Goal: Complete application form

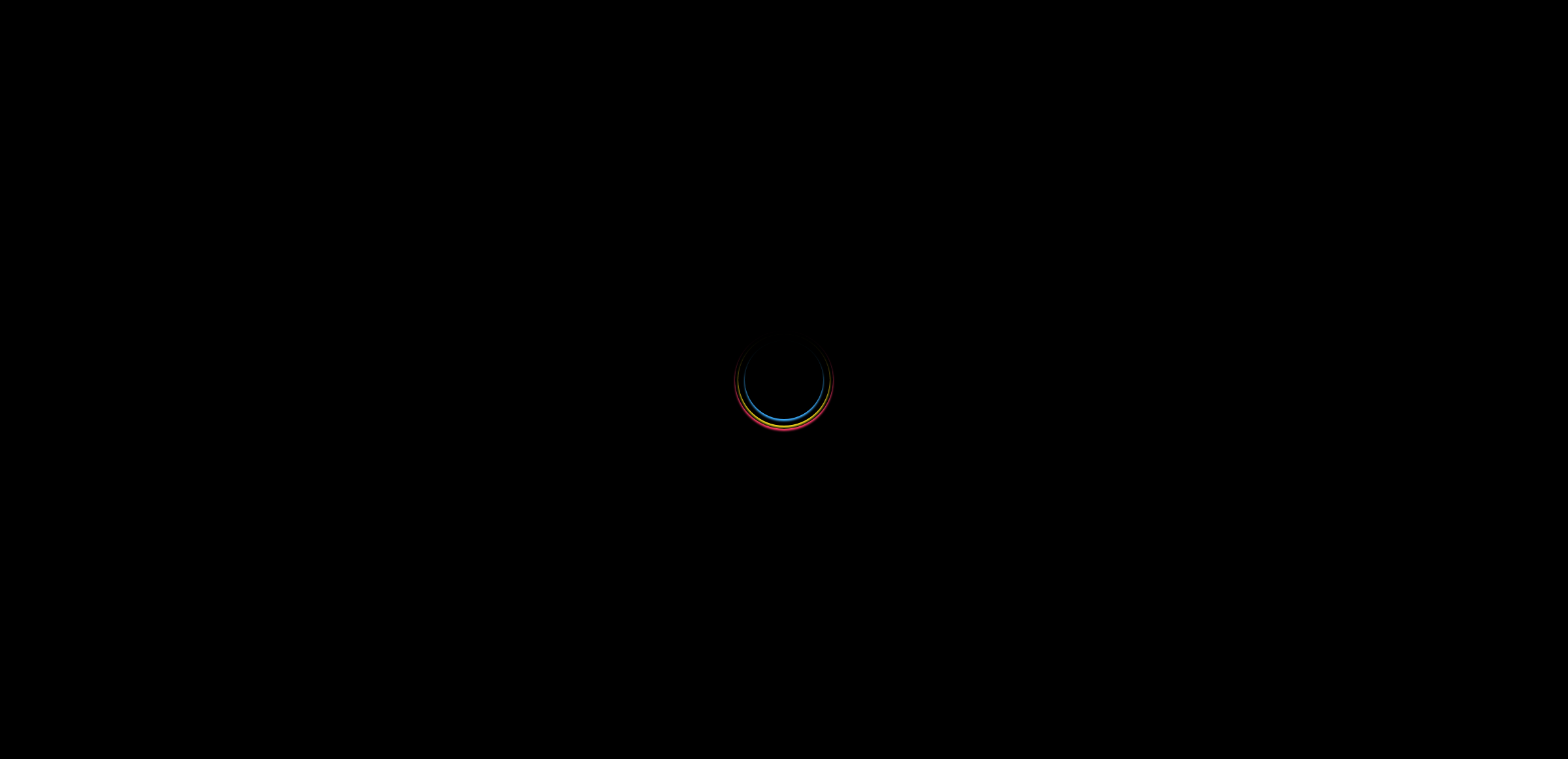
select select
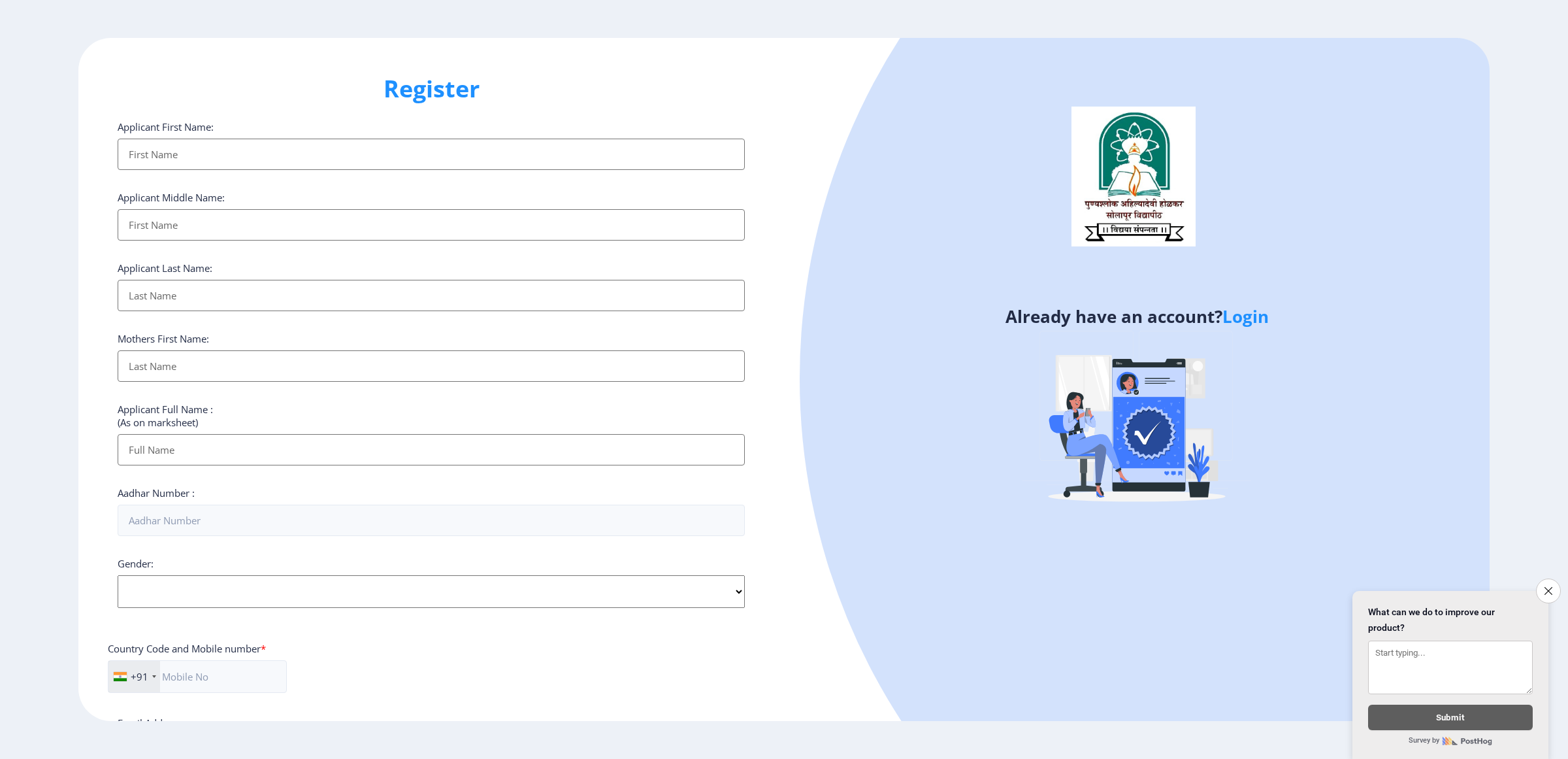
type input "[EMAIL_ADDRESS][DOMAIN_NAME]"
click at [1248, 312] on link "Login" at bounding box center [1245, 316] width 46 height 24
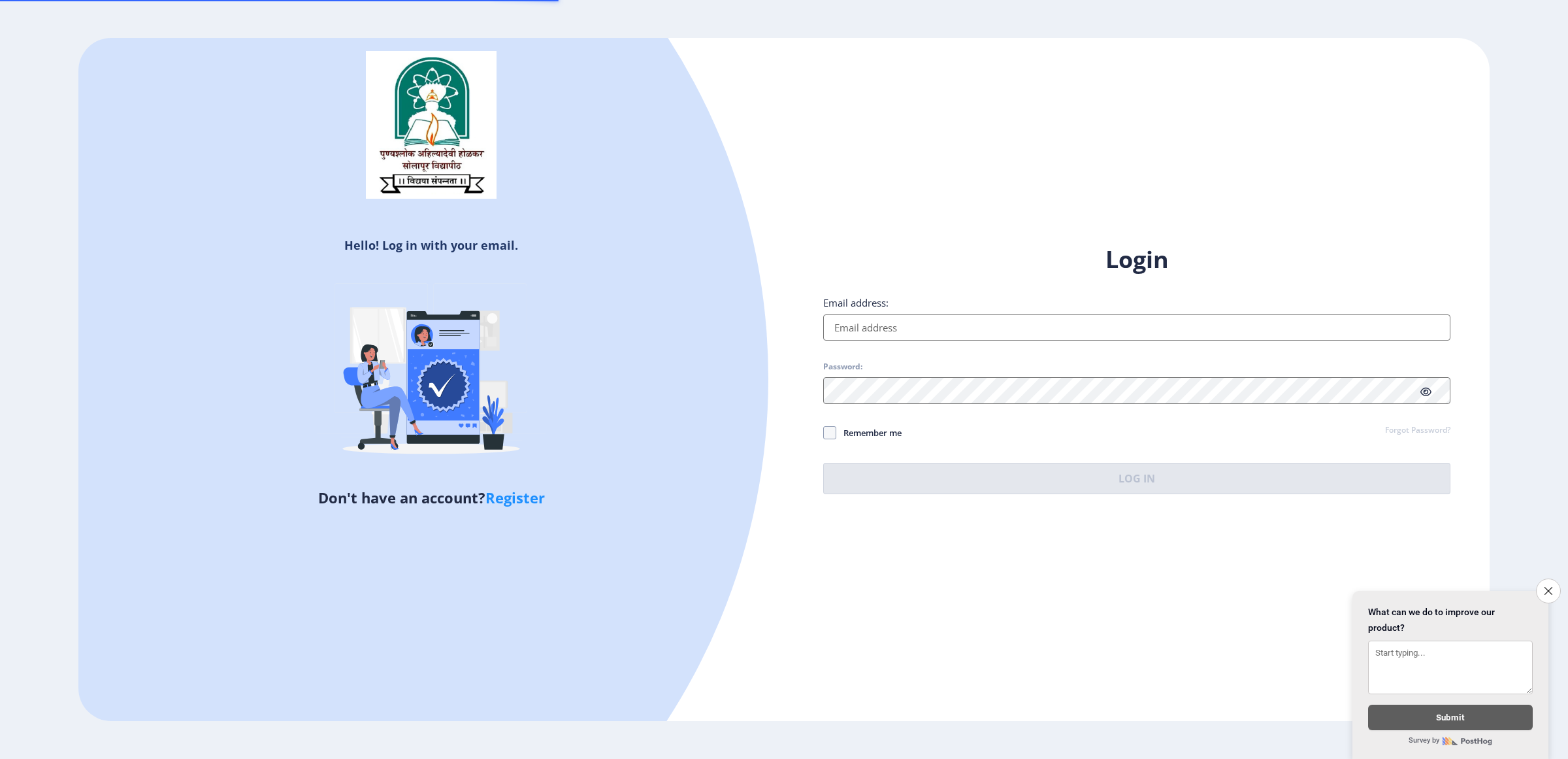
type input "[EMAIL_ADDRESS][DOMAIN_NAME]"
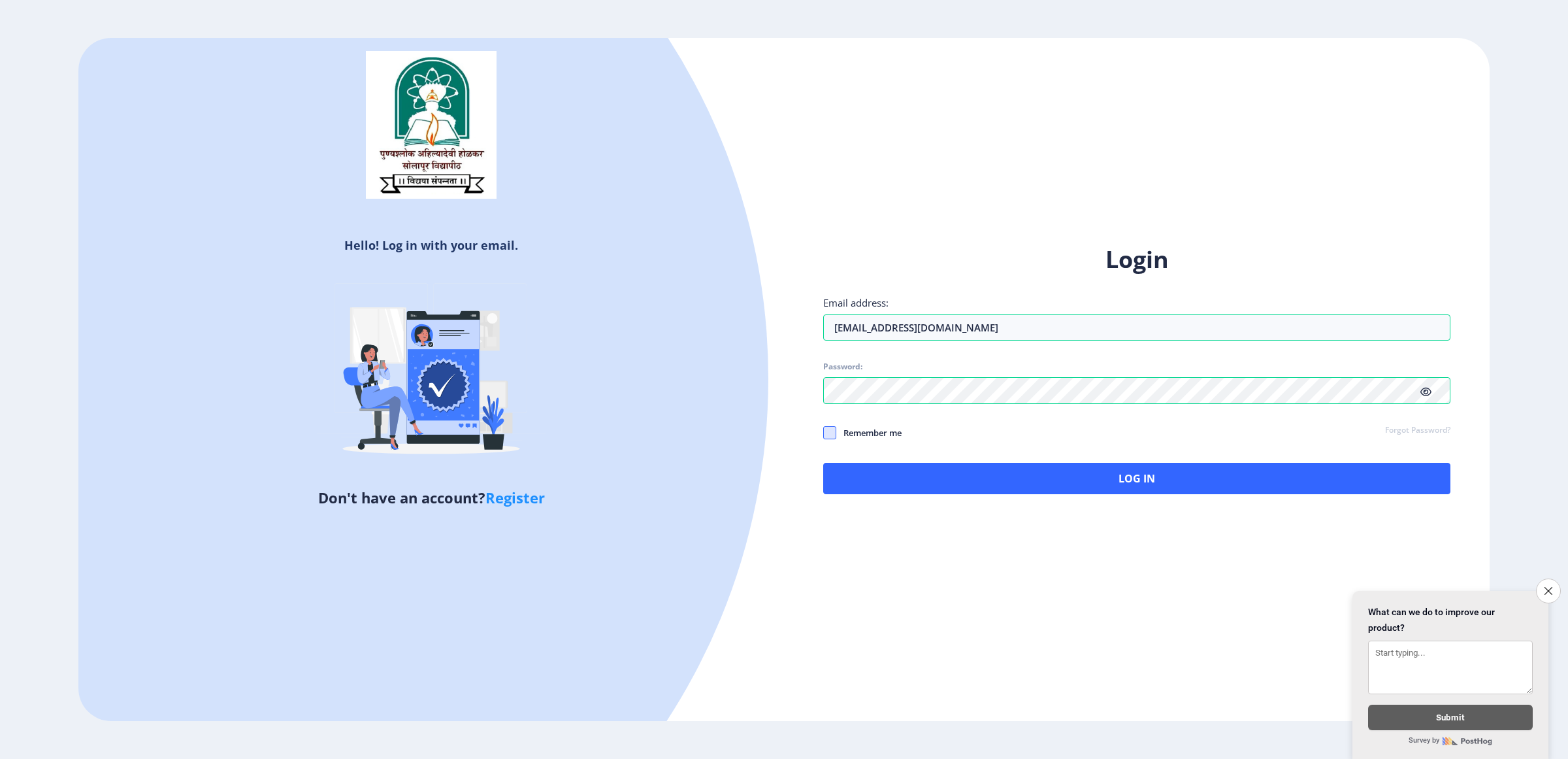
click at [831, 430] on span at bounding box center [829, 432] width 13 height 13
click at [824, 432] on input "Remember me" at bounding box center [823, 432] width 1 height 1
checkbox input "true"
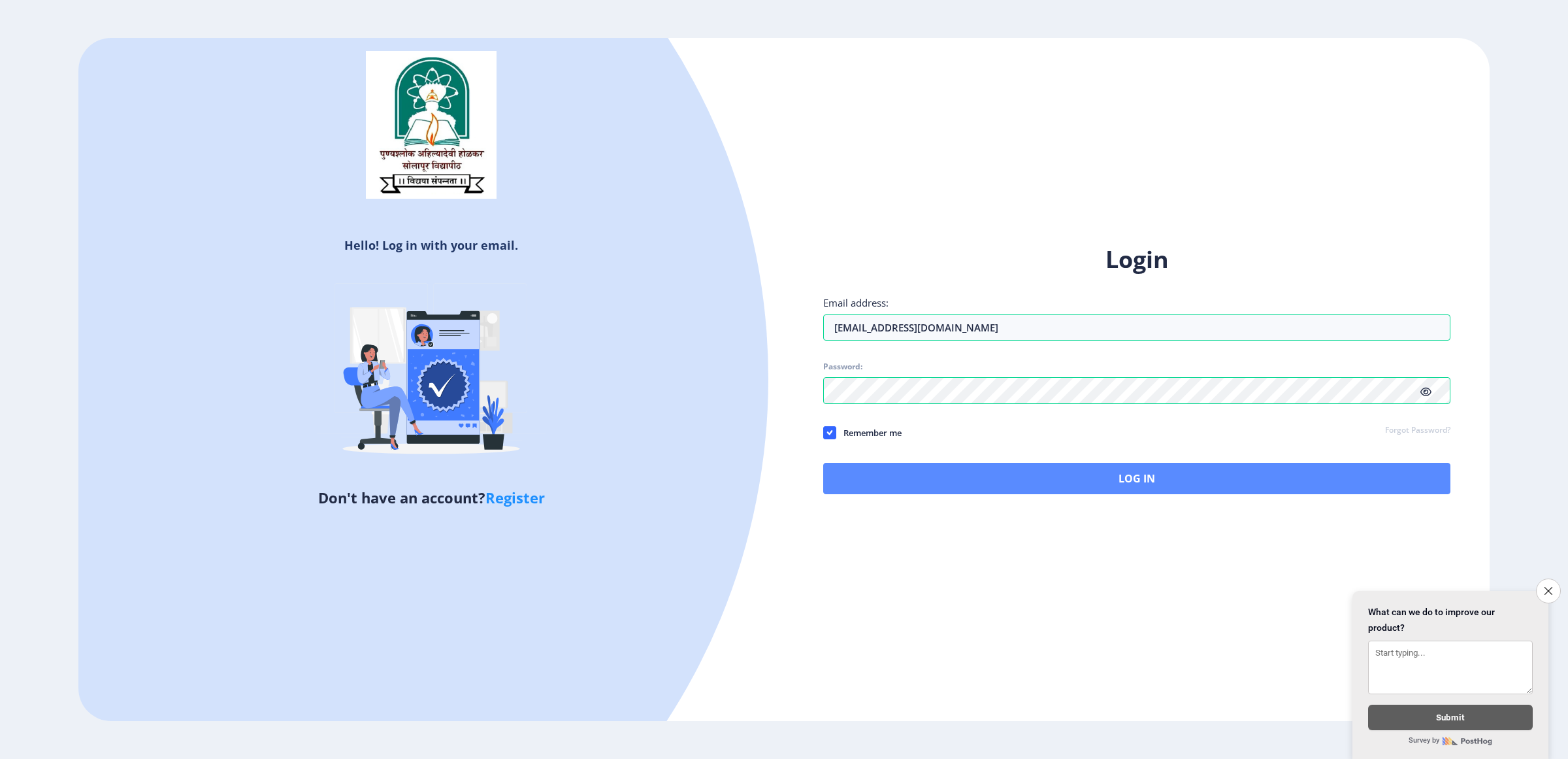
drag, startPoint x: 864, startPoint y: 456, endPoint x: 869, endPoint y: 470, distance: 14.9
click at [864, 456] on div "Login Email address: [EMAIL_ADDRESS][DOMAIN_NAME] Password: Remember me Forgot …" at bounding box center [1137, 368] width 627 height 249
click at [869, 470] on button "Log In" at bounding box center [1137, 479] width 627 height 31
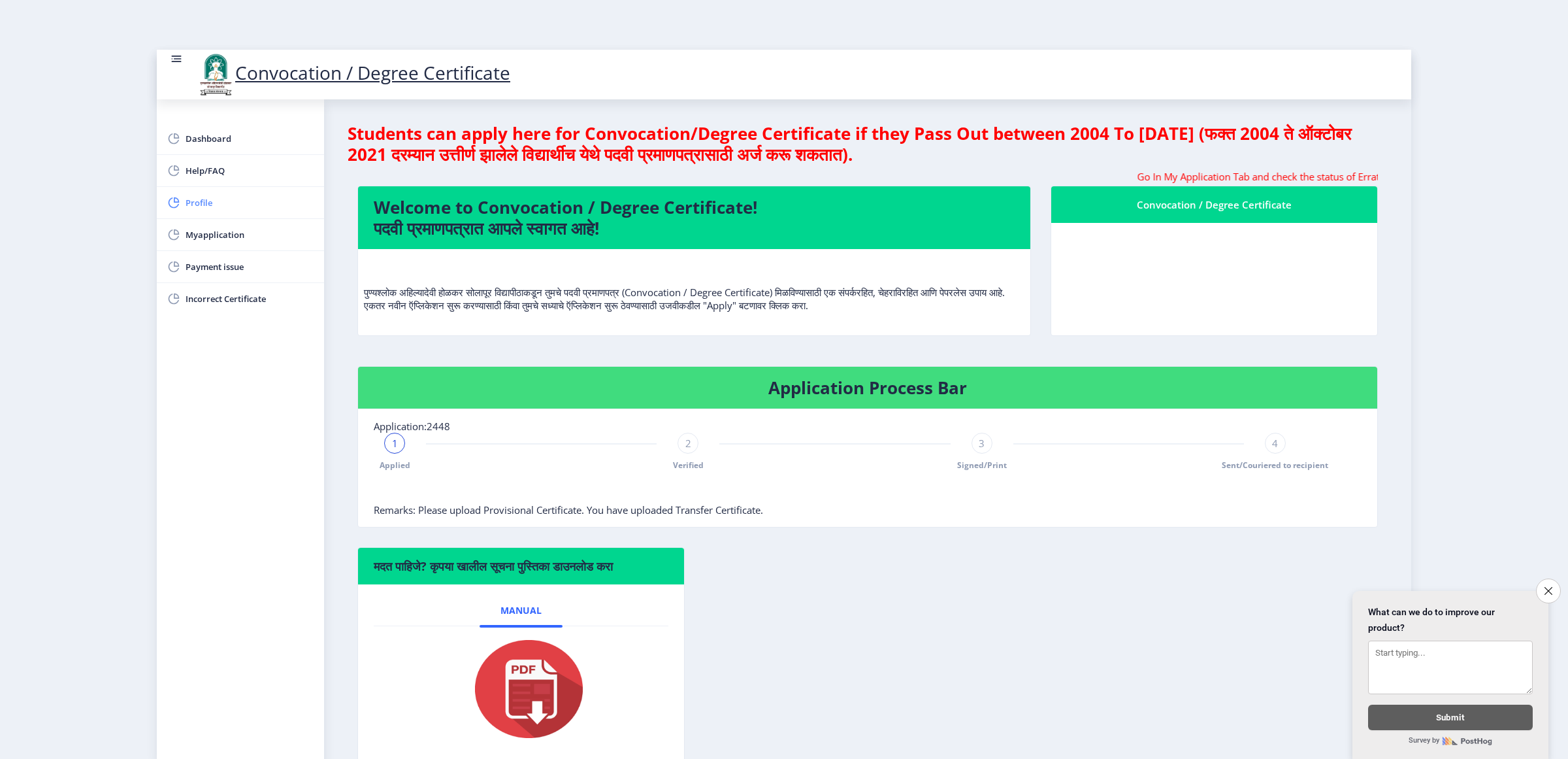
click at [226, 200] on span "Profile" at bounding box center [249, 203] width 128 height 16
select select
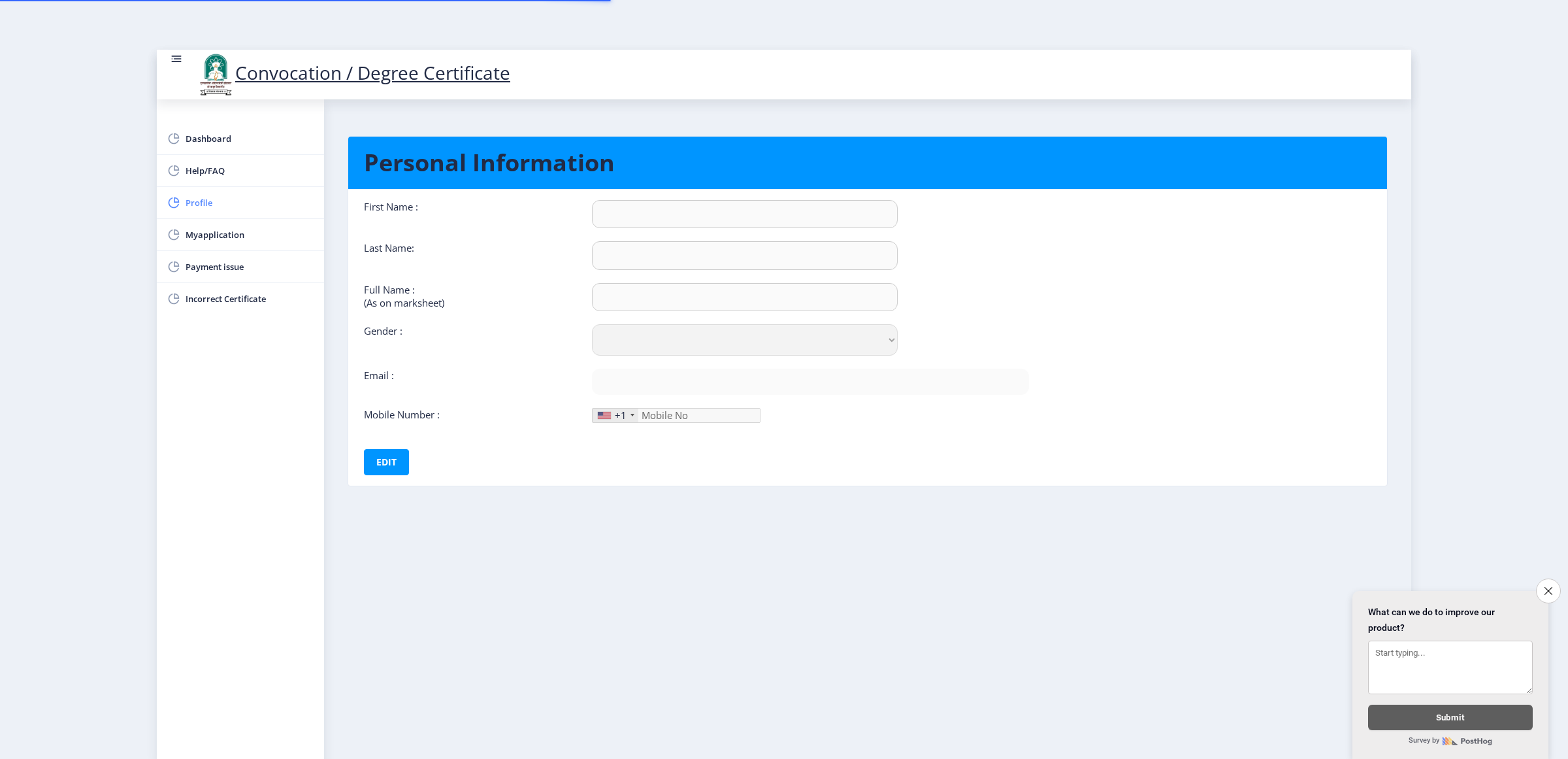
type input "Aarju"
type input "Mulani"
type input "[PERSON_NAME]"
select select "[DEMOGRAPHIC_DATA]"
type input "[EMAIL_ADDRESS][DOMAIN_NAME]"
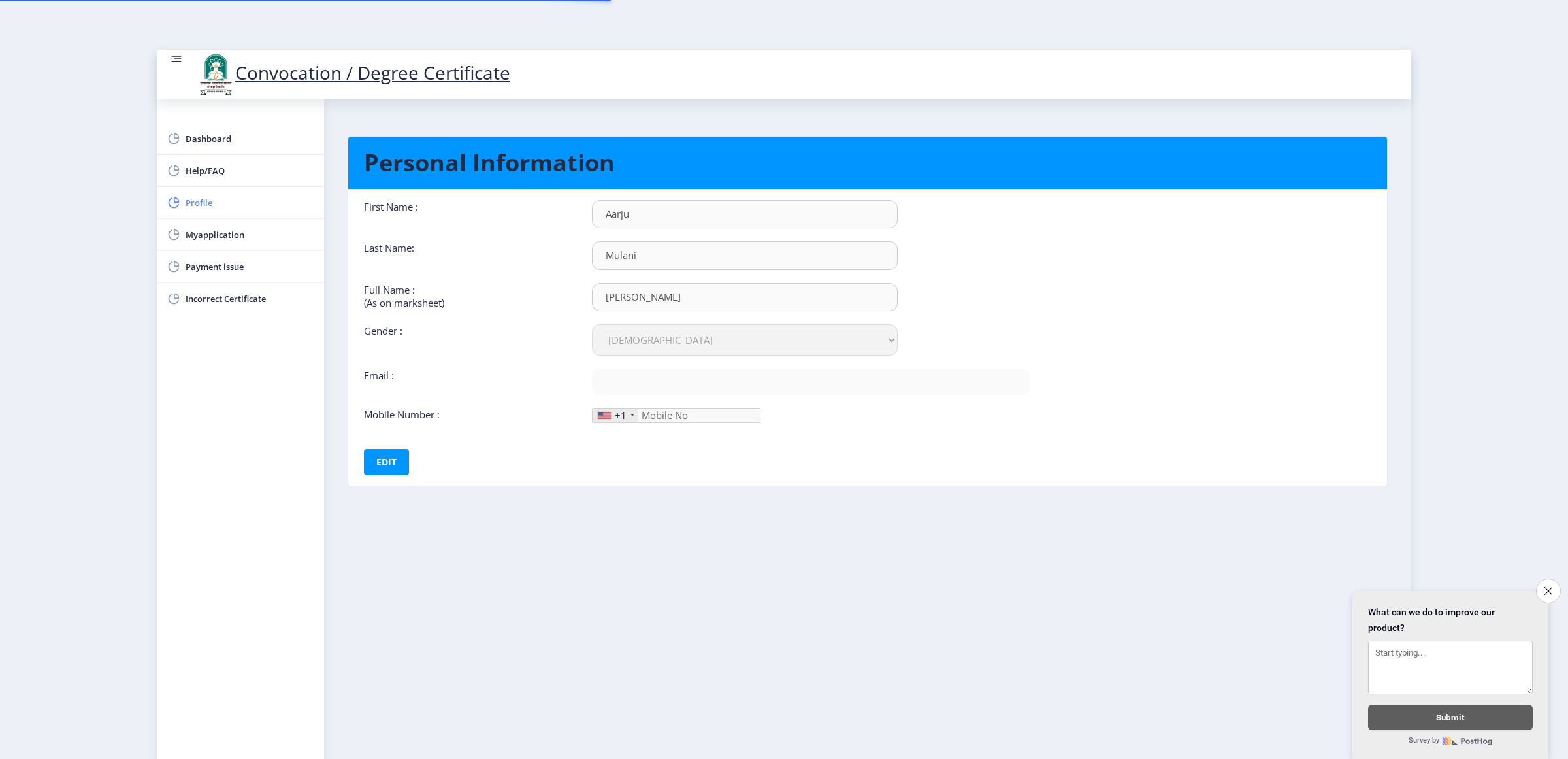
type input "7758006213"
click at [196, 242] on span "Myapplication" at bounding box center [249, 234] width 128 height 16
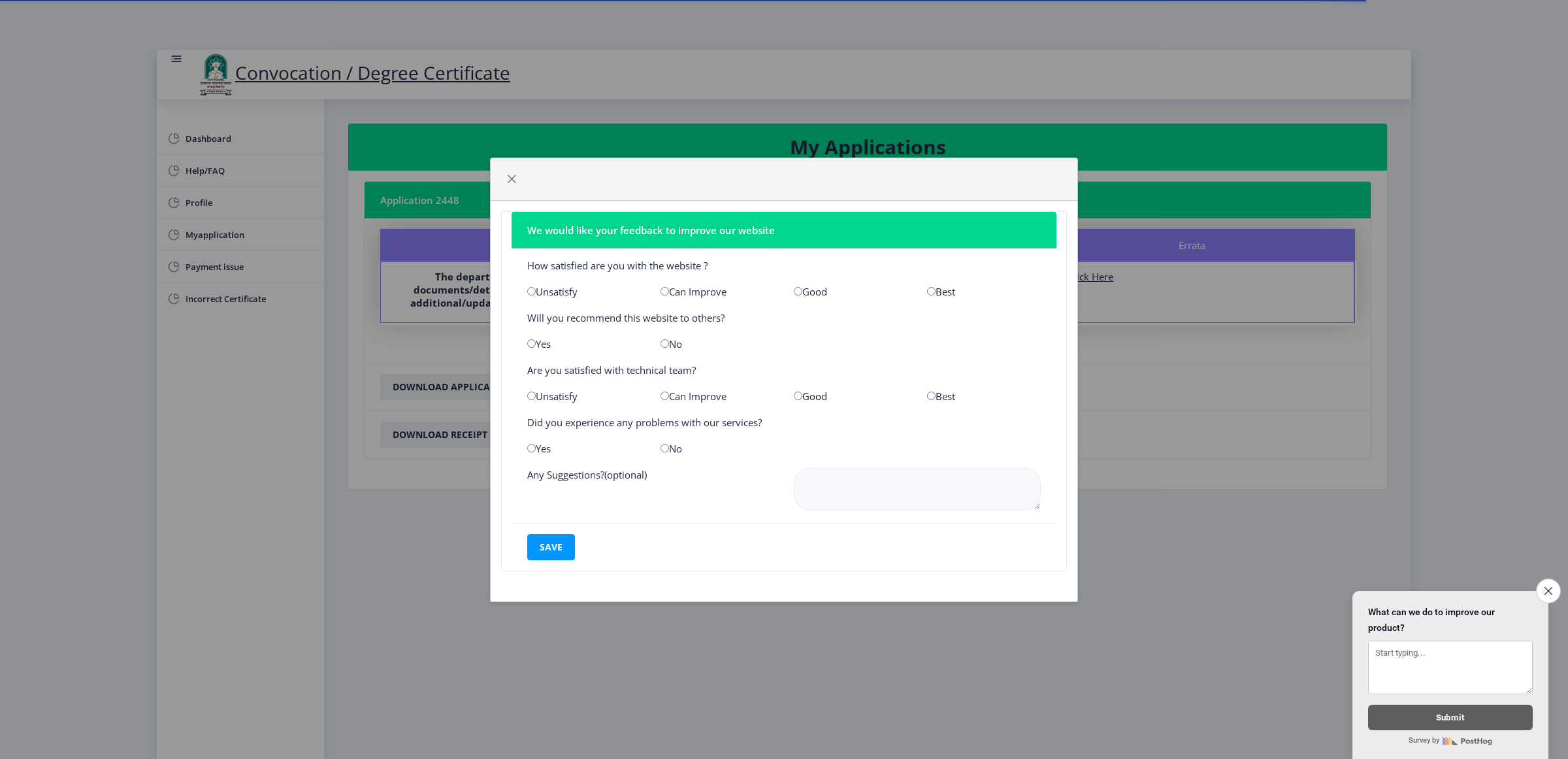
click at [798, 287] on input "radio" at bounding box center [798, 292] width 9 height 9
radio input "true"
click at [802, 390] on div "Good" at bounding box center [851, 396] width 134 height 13
drag, startPoint x: 797, startPoint y: 399, endPoint x: 794, endPoint y: 393, distance: 6.7
click at [796, 397] on div "Good" at bounding box center [851, 396] width 134 height 13
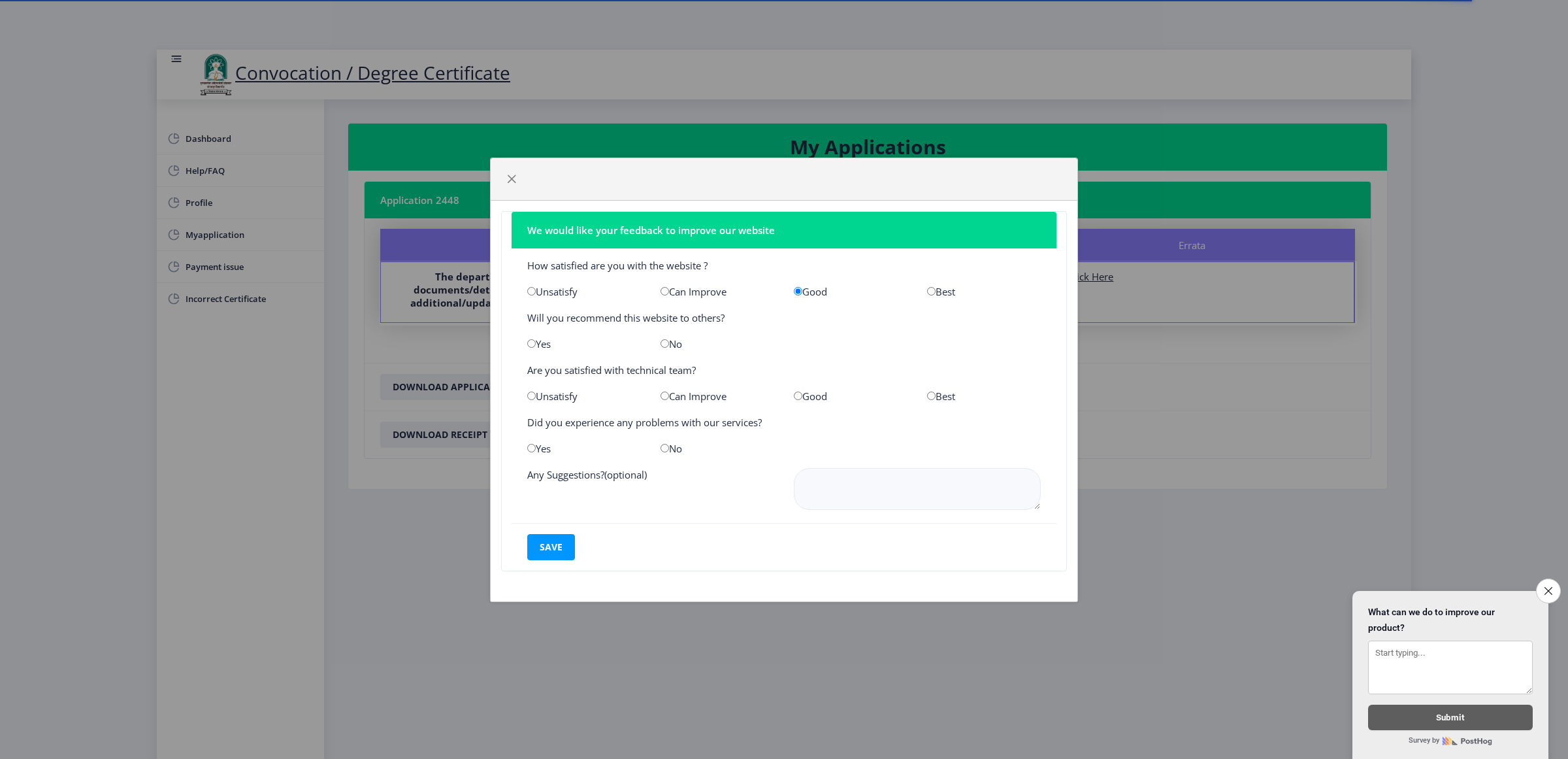
click at [796, 392] on input "radio" at bounding box center [798, 396] width 9 height 9
radio input "true"
click at [520, 442] on div "Yes" at bounding box center [584, 448] width 134 height 13
click at [531, 447] on input "radio" at bounding box center [531, 448] width 9 height 9
radio input "true"
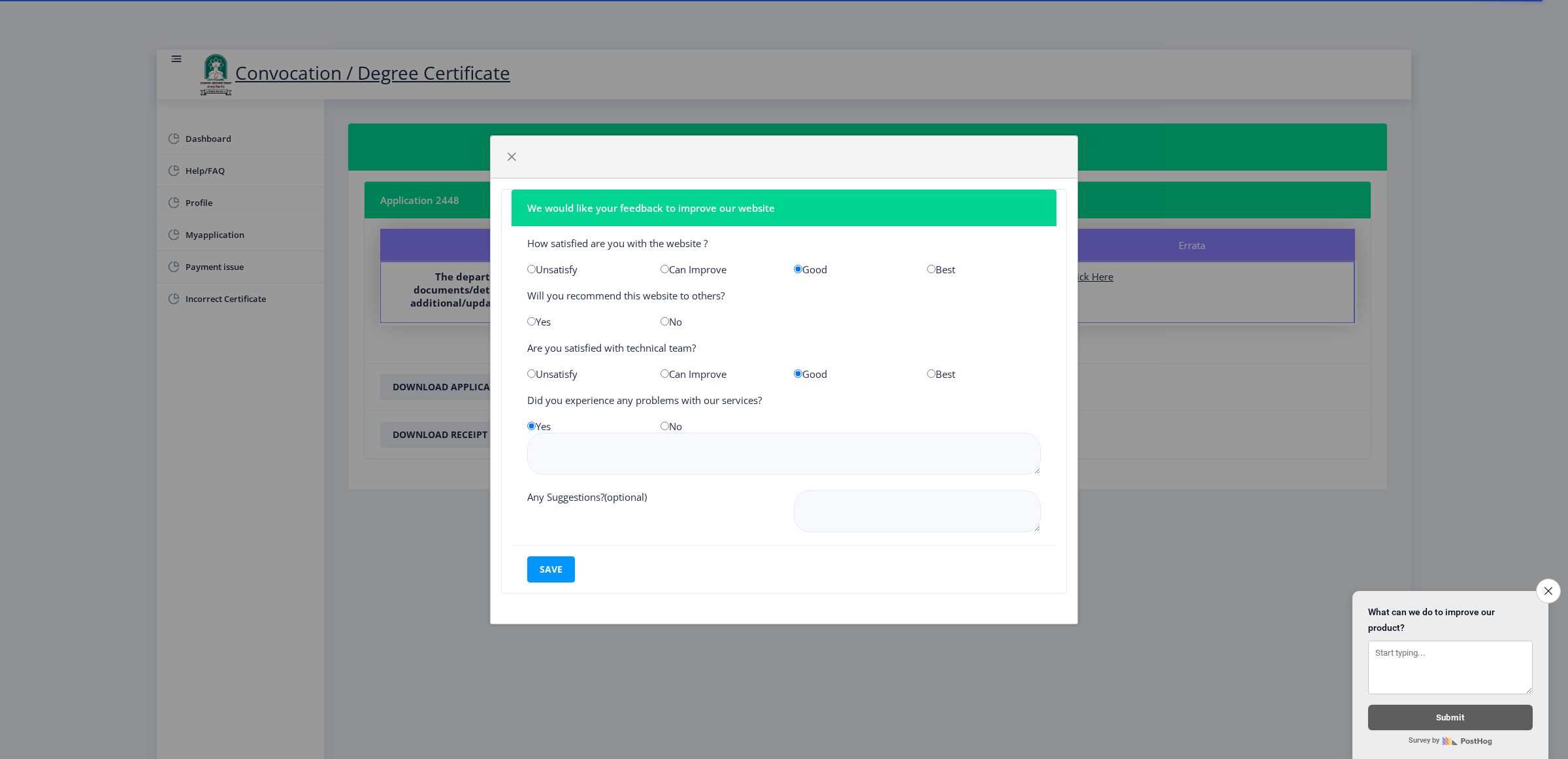
click at [661, 422] on input "radio" at bounding box center [665, 426] width 9 height 9
radio input "true"
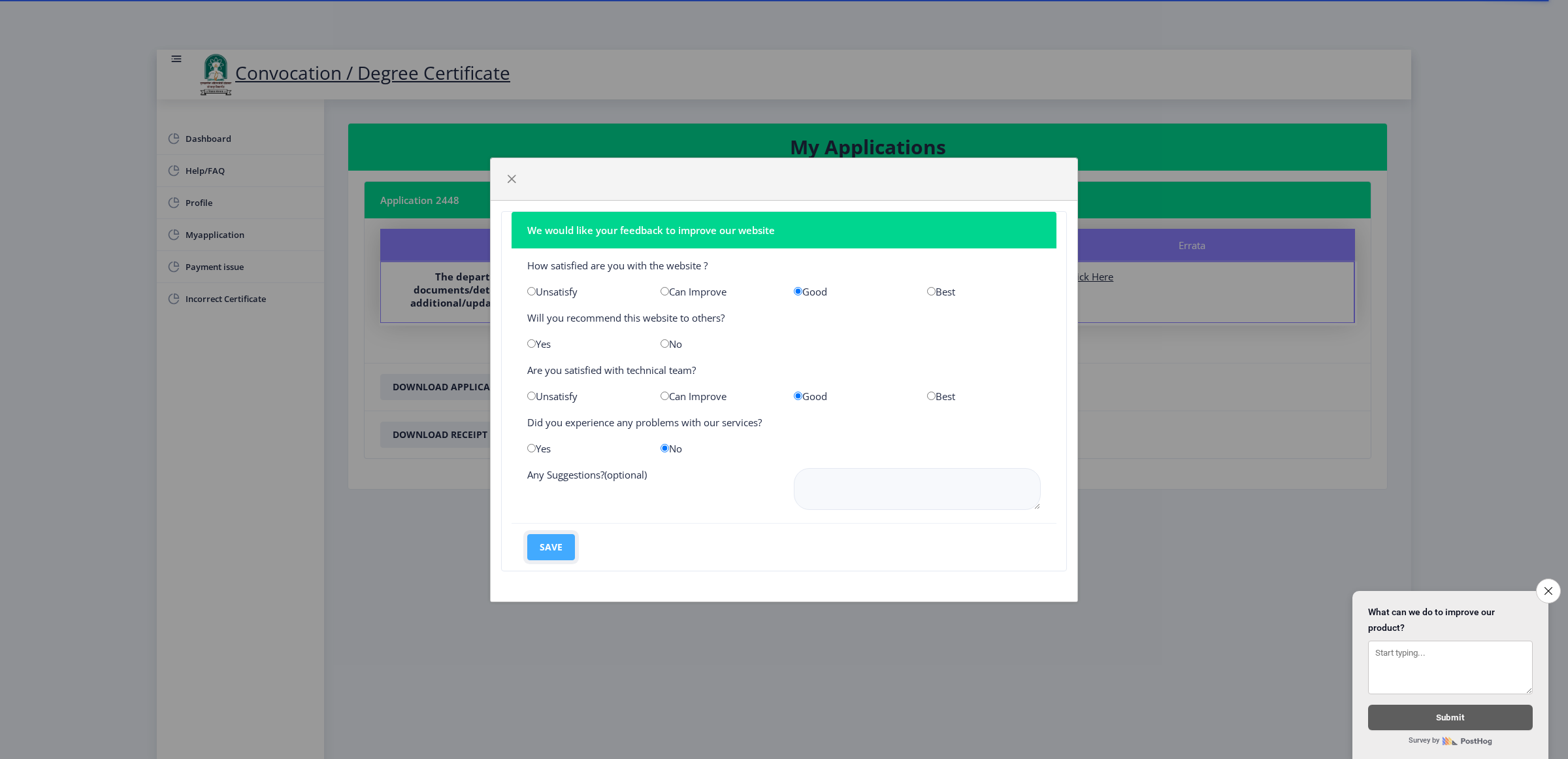
click at [562, 538] on button "save" at bounding box center [551, 547] width 48 height 26
click at [563, 547] on button "save" at bounding box center [551, 547] width 48 height 26
click at [514, 174] on span "button" at bounding box center [511, 179] width 11 height 11
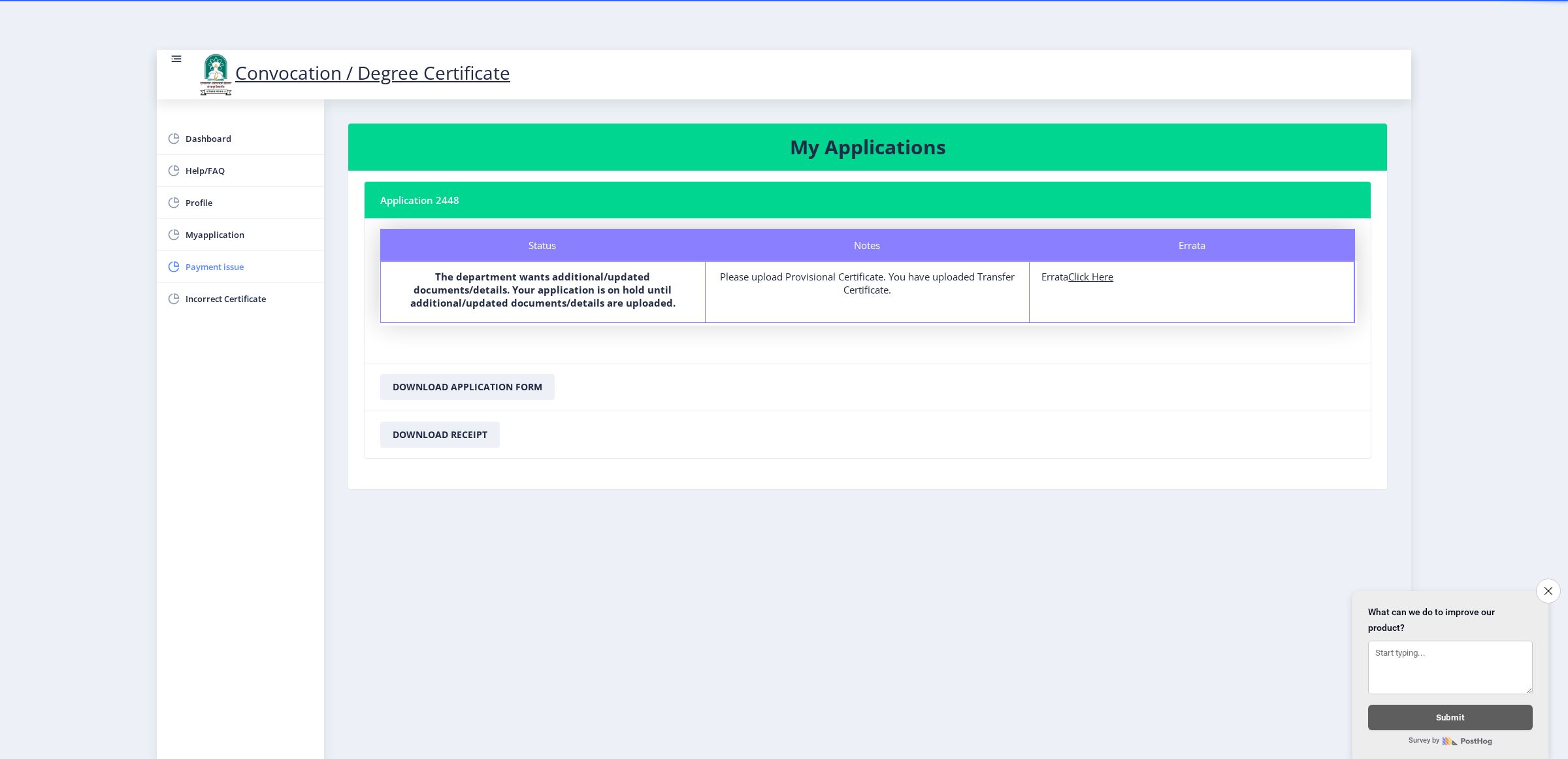
click at [223, 269] on span "Payment issue" at bounding box center [249, 267] width 128 height 16
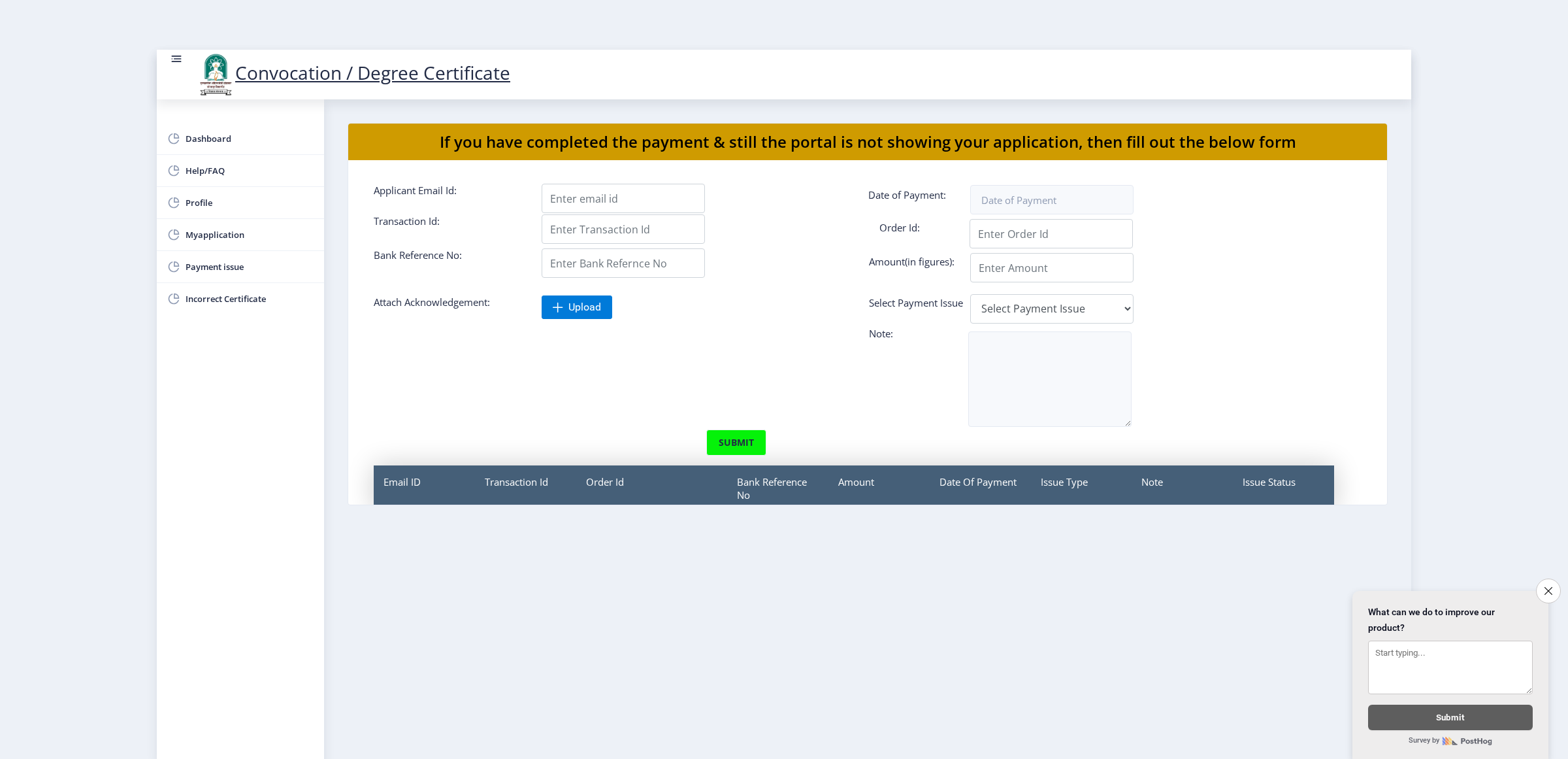
click at [564, 372] on div at bounding box center [783, 390] width 839 height 80
click at [220, 298] on span "Incorrect Certificate" at bounding box center [249, 299] width 128 height 16
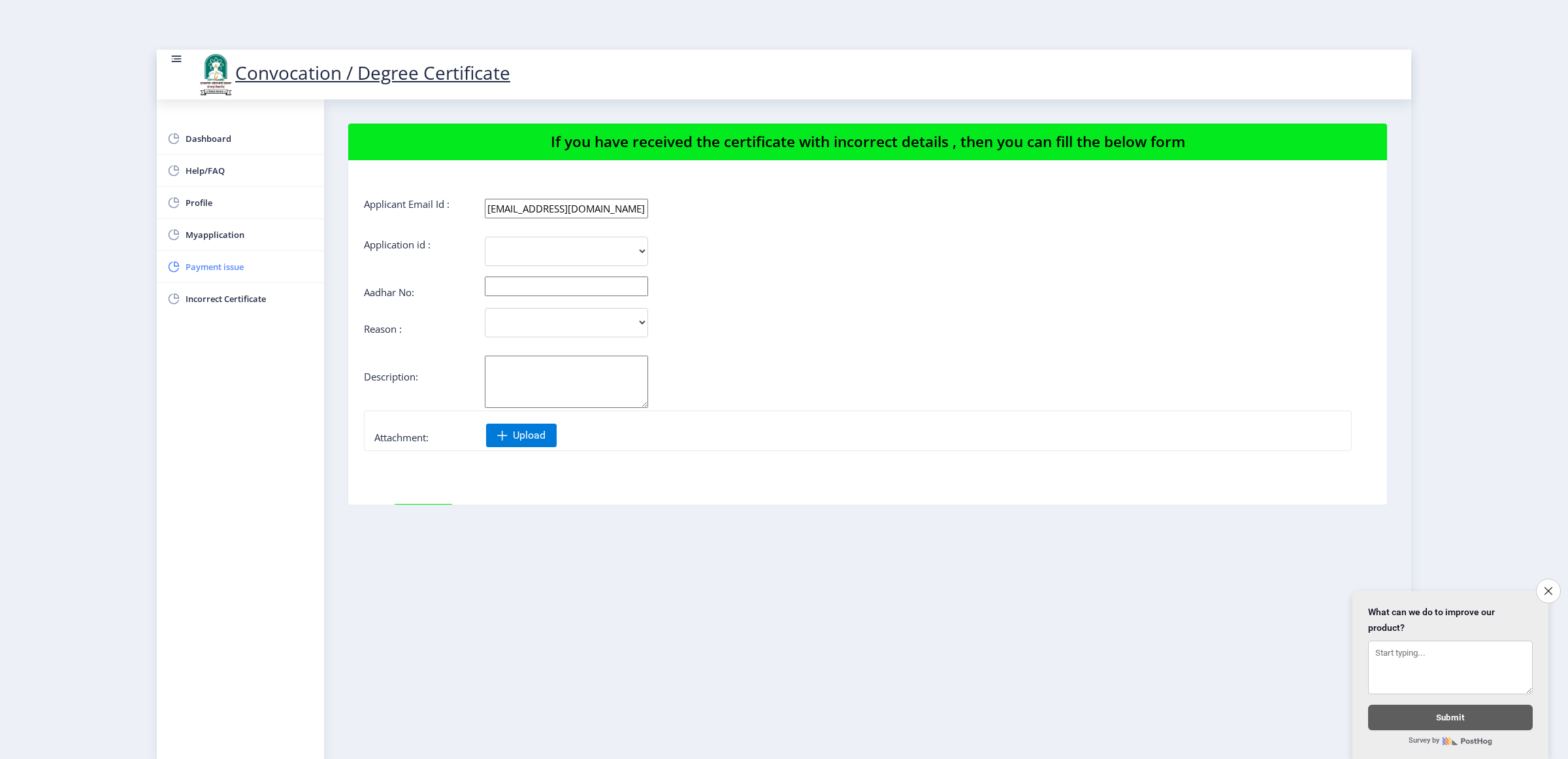
click at [206, 262] on span "Payment issue" at bounding box center [249, 267] width 128 height 16
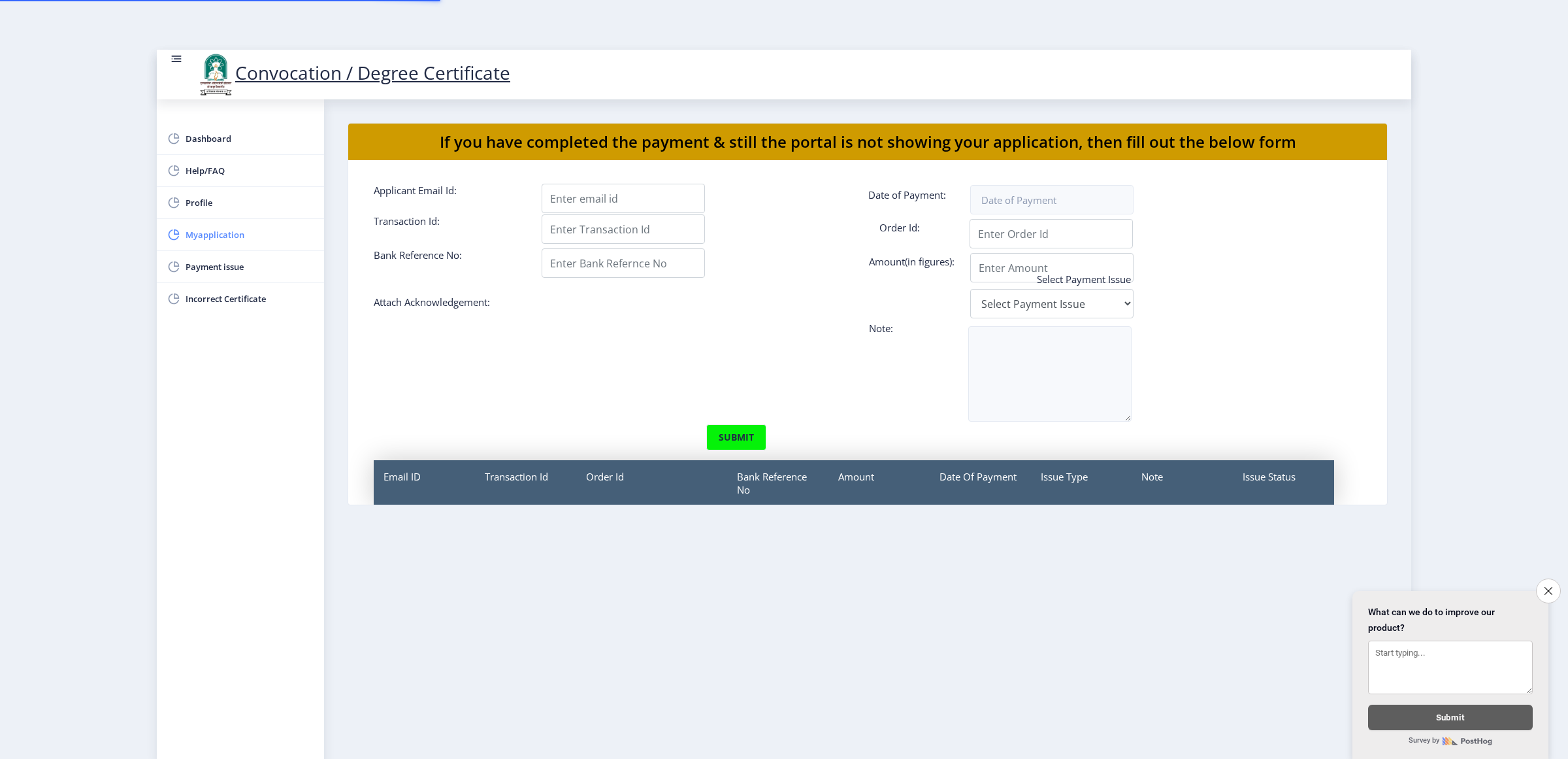
click at [203, 241] on span "Myapplication" at bounding box center [249, 234] width 128 height 16
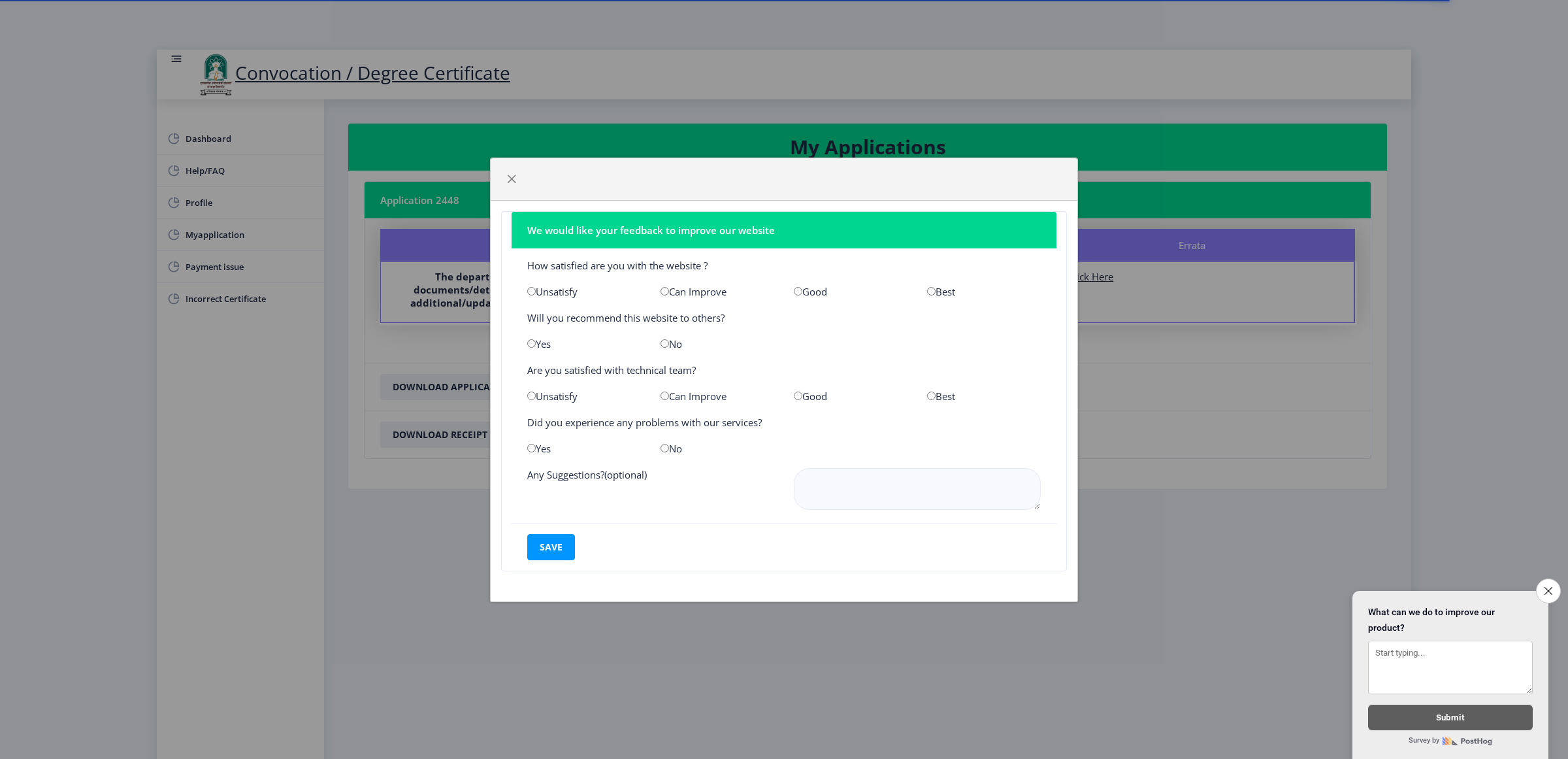
drag, startPoint x: 503, startPoint y: 160, endPoint x: 518, endPoint y: 142, distance: 23.4
click at [503, 158] on div at bounding box center [784, 179] width 586 height 42
